Goal: Navigation & Orientation: Find specific page/section

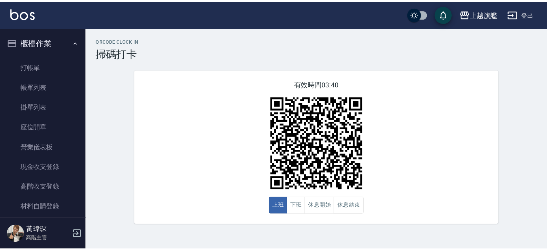
scroll to position [158, 0]
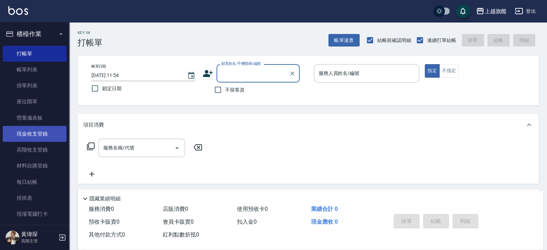
click at [25, 133] on link "現金收支登錄" at bounding box center [35, 134] width 64 height 16
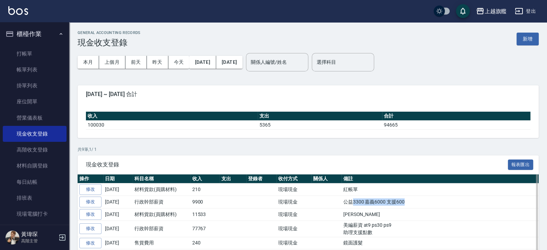
drag, startPoint x: 348, startPoint y: 203, endPoint x: 416, endPoint y: 203, distance: 68.3
click at [416, 200] on td "公益3300 嘉義6000 支援600" at bounding box center [440, 202] width 197 height 12
click at [443, 200] on td "[PERSON_NAME]" at bounding box center [440, 214] width 197 height 12
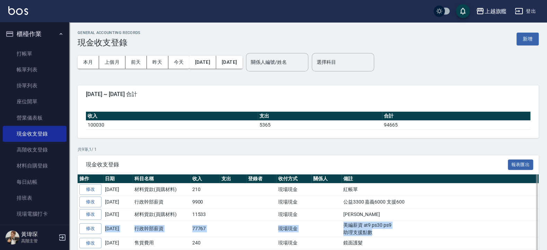
drag, startPoint x: 334, startPoint y: 221, endPoint x: 411, endPoint y: 234, distance: 77.9
click at [411, 200] on tbody "修改 [DATE] 材料貨款(員購材料) 210 現場現金 紅帳單 修改 [DATE] 行政幹部薪資 9900 現場現金 公益3300 嘉義6000 支援60…" at bounding box center [308, 240] width 461 height 115
click at [426, 187] on td "紅帳單" at bounding box center [440, 189] width 197 height 12
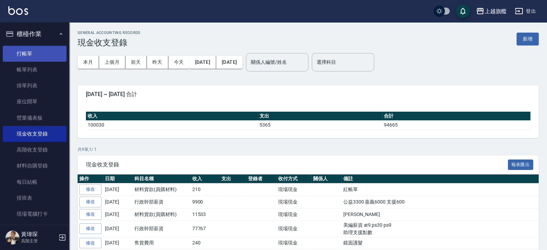
click at [23, 50] on link "打帳單" at bounding box center [35, 54] width 64 height 16
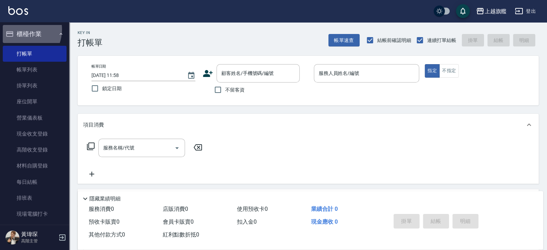
click at [20, 29] on button "櫃檯作業" at bounding box center [35, 34] width 64 height 18
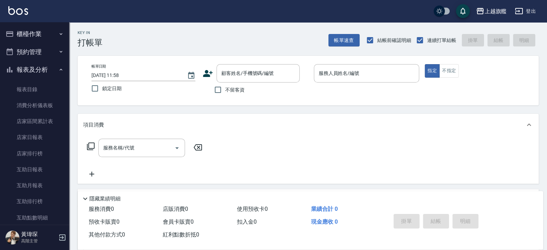
drag, startPoint x: 21, startPoint y: 29, endPoint x: 22, endPoint y: 24, distance: 5.4
click at [21, 28] on button "櫃檯作業" at bounding box center [35, 34] width 64 height 18
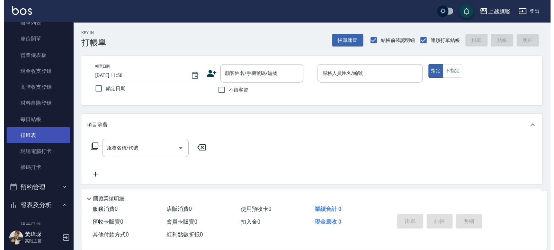
scroll to position [83, 0]
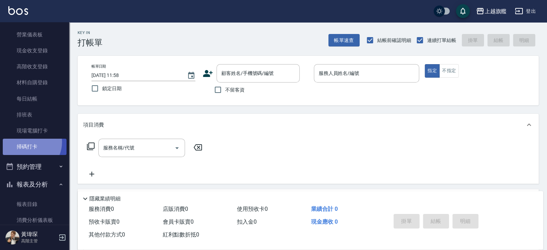
click at [28, 142] on link "掃碼打卡" at bounding box center [35, 147] width 64 height 16
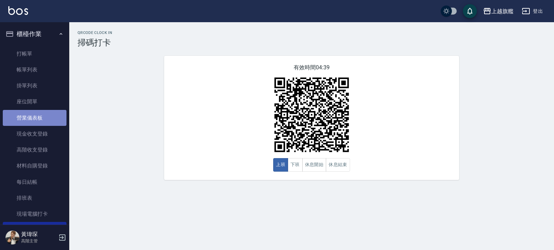
click at [39, 116] on link "營業儀表板" at bounding box center [35, 118] width 64 height 16
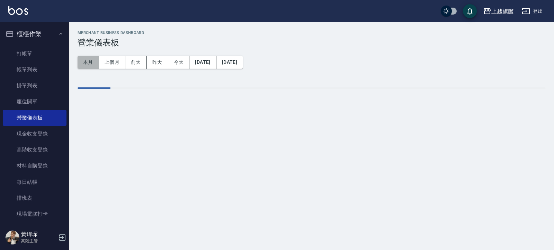
click at [93, 65] on button "本月" at bounding box center [88, 62] width 21 height 13
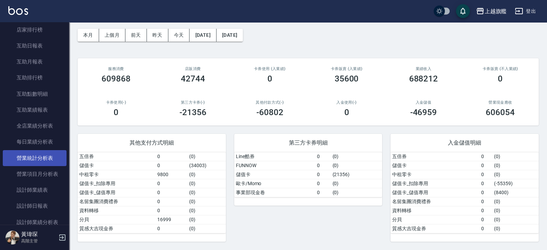
scroll to position [374, 0]
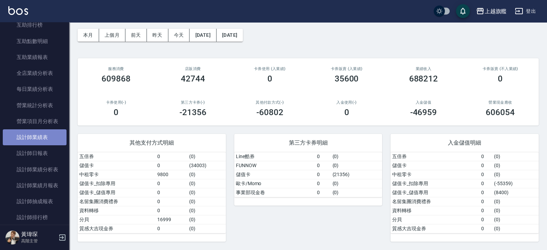
click at [45, 145] on link "設計師業績表" at bounding box center [35, 137] width 64 height 16
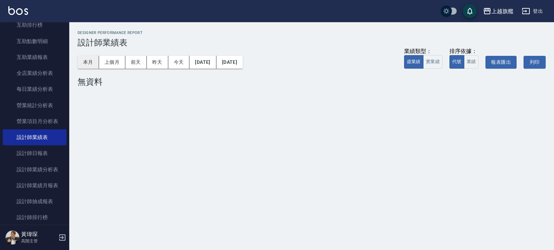
click at [94, 65] on button "本月" at bounding box center [88, 62] width 21 height 13
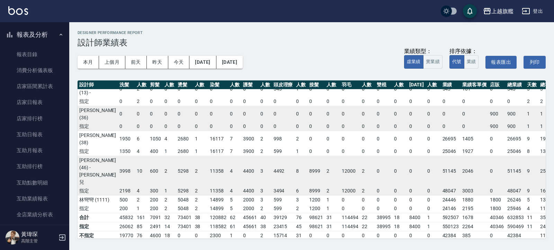
scroll to position [208, 0]
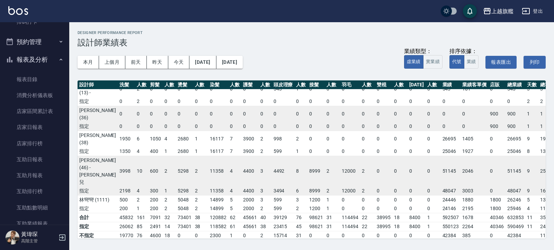
click at [43, 52] on button "報表及分析" at bounding box center [35, 60] width 64 height 18
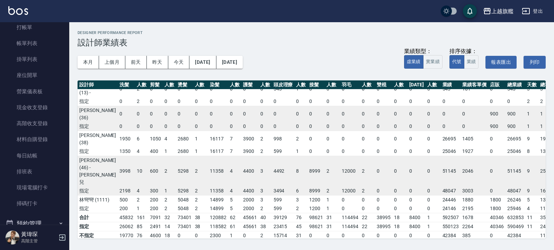
scroll to position [42, 0]
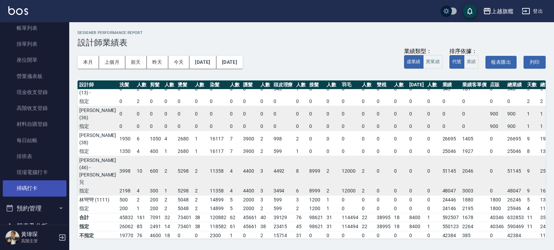
click at [44, 183] on link "掃碼打卡" at bounding box center [35, 188] width 64 height 16
